Goal: Communication & Community: Answer question/provide support

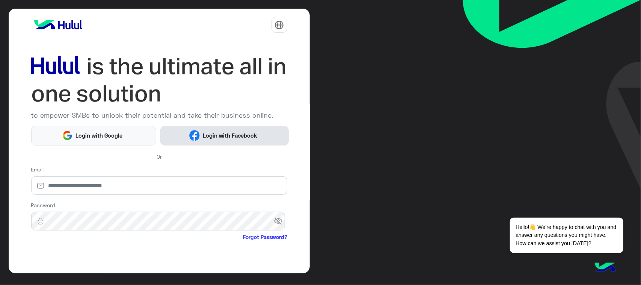
click at [194, 136] on img at bounding box center [194, 135] width 11 height 11
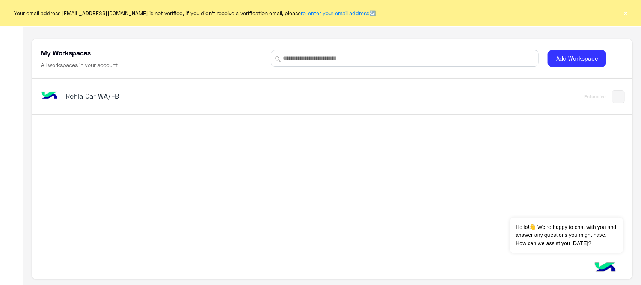
click at [630, 11] on div "Your email address [EMAIL_ADDRESS][DOMAIN_NAME] is not verified, if you didn't …" at bounding box center [320, 13] width 641 height 26
click at [626, 12] on button "×" at bounding box center [626, 13] width 8 height 8
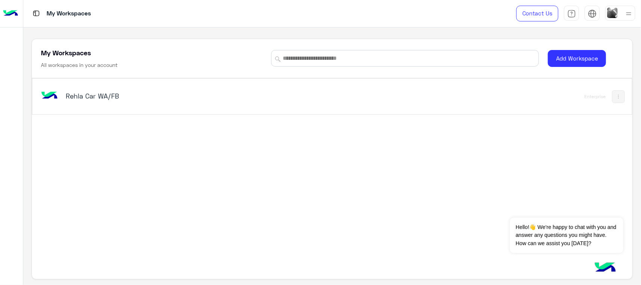
click at [98, 97] on h5 "Rehla Car WA/FB" at bounding box center [171, 95] width 211 height 9
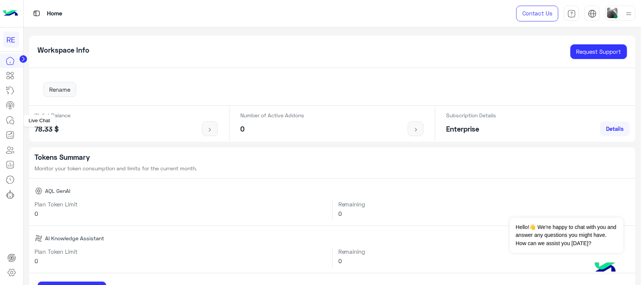
click at [2, 119] on link at bounding box center [10, 120] width 20 height 15
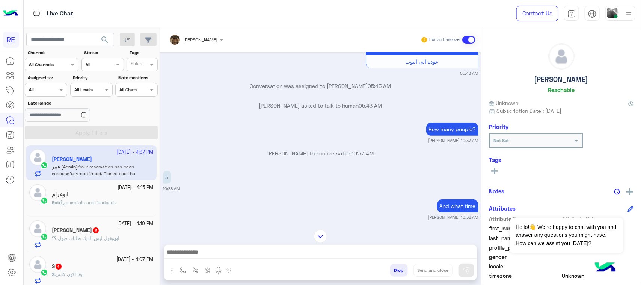
click at [123, 189] on small "[DATE] - 4:15 PM" at bounding box center [136, 187] width 36 height 7
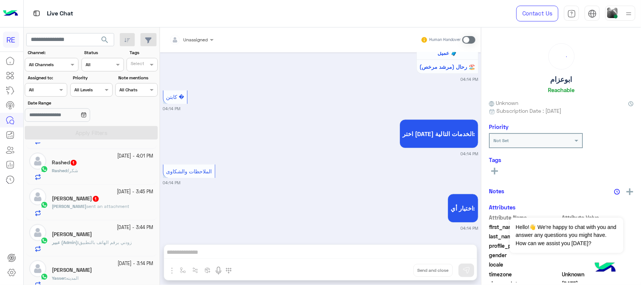
scroll to position [141, 0]
click at [121, 160] on div "Rashed 1" at bounding box center [103, 162] width 102 height 8
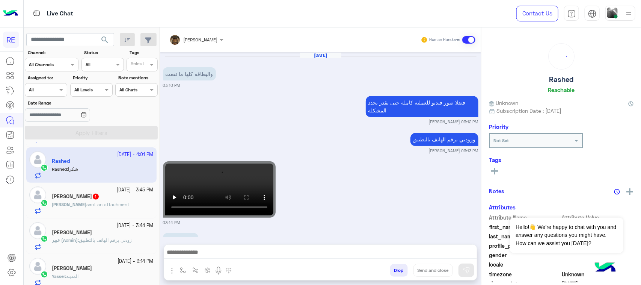
scroll to position [468, 0]
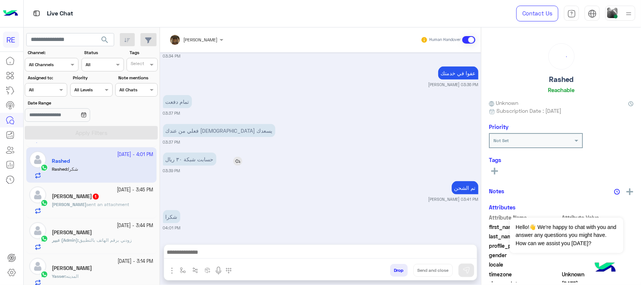
click at [207, 162] on p "حسابت شبكة ٣٠ ريال" at bounding box center [189, 158] width 53 height 13
click at [238, 216] on div "شكرا 04:01 PM" at bounding box center [320, 219] width 315 height 23
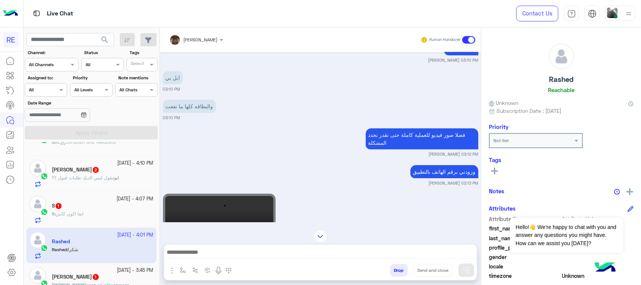
scroll to position [0, 0]
